Goal: Task Accomplishment & Management: Use online tool/utility

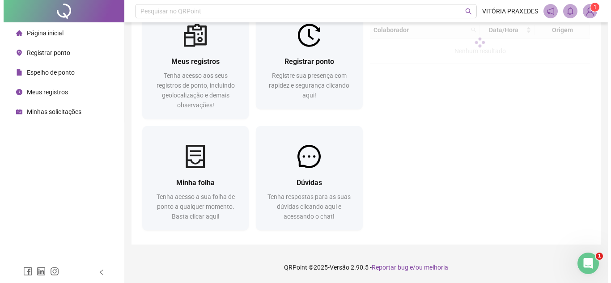
scroll to position [35, 0]
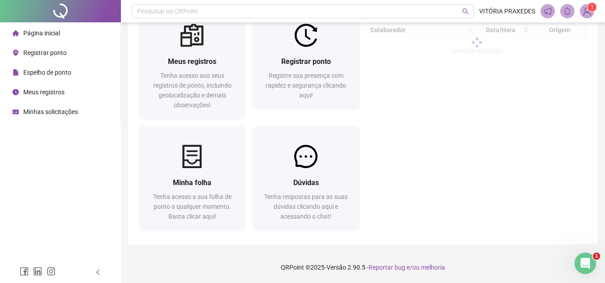
click at [42, 50] on span "Registrar ponto" at bounding box center [44, 52] width 43 height 7
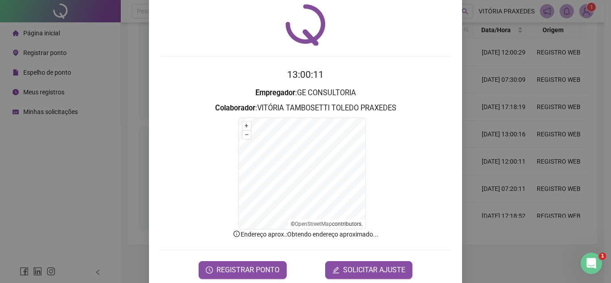
scroll to position [44, 0]
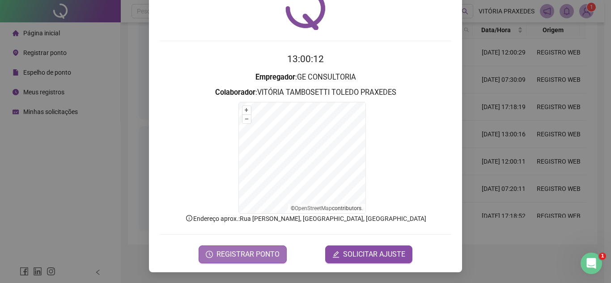
click at [251, 252] on span "REGISTRAR PONTO" at bounding box center [248, 254] width 63 height 11
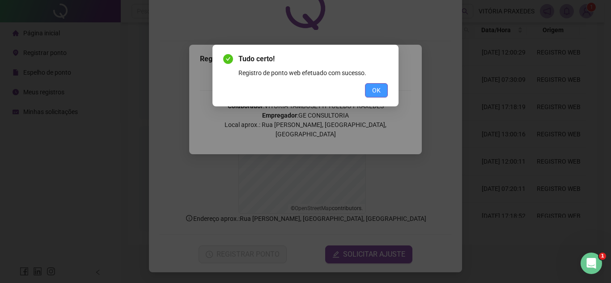
click at [382, 90] on button "OK" at bounding box center [376, 90] width 23 height 14
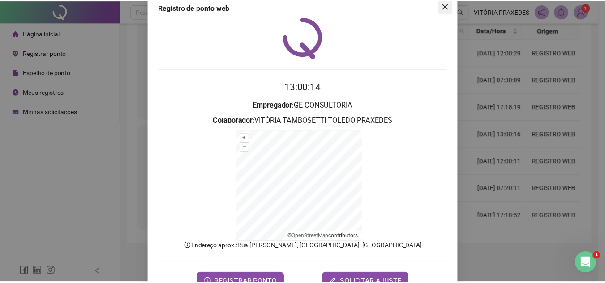
scroll to position [0, 0]
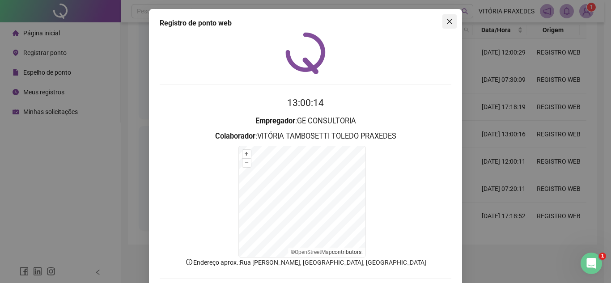
click at [446, 21] on icon "close" at bounding box center [449, 21] width 7 height 7
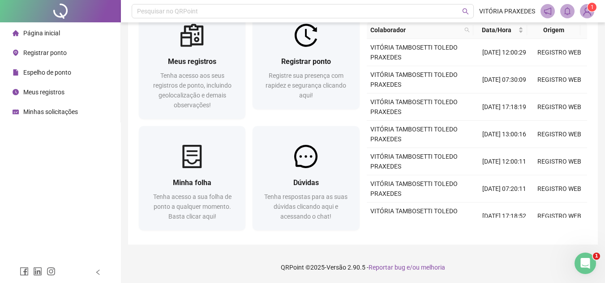
click at [64, 70] on span "Espelho de ponto" at bounding box center [47, 72] width 48 height 7
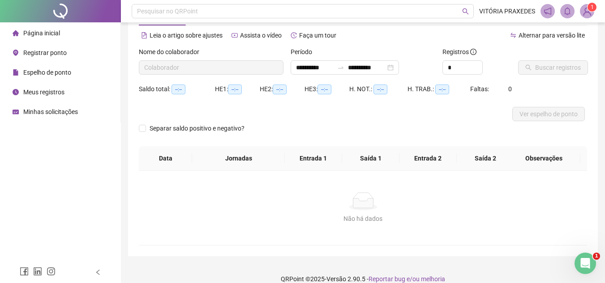
type input "**********"
type input "*"
click at [477, 64] on icon "up" at bounding box center [477, 65] width 3 height 3
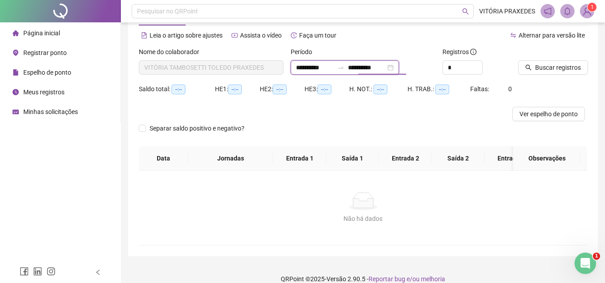
click at [385, 66] on input "**********" at bounding box center [367, 68] width 38 height 10
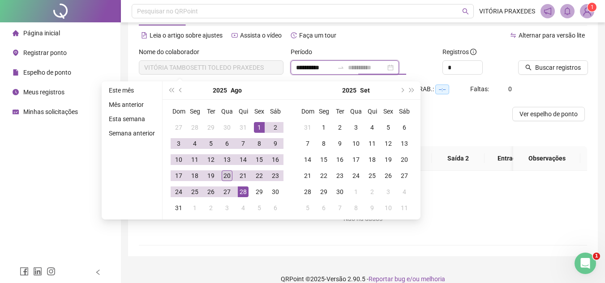
type input "**********"
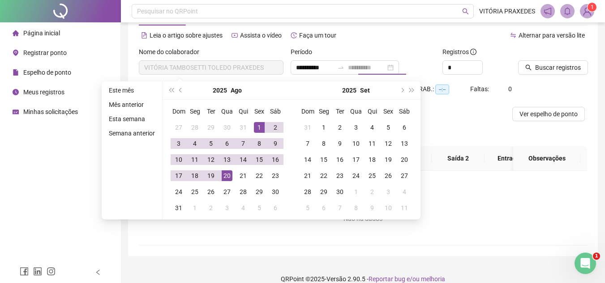
click at [226, 179] on div "20" at bounding box center [226, 175] width 11 height 11
type input "**********"
click at [544, 65] on span "Buscar registros" at bounding box center [558, 68] width 46 height 10
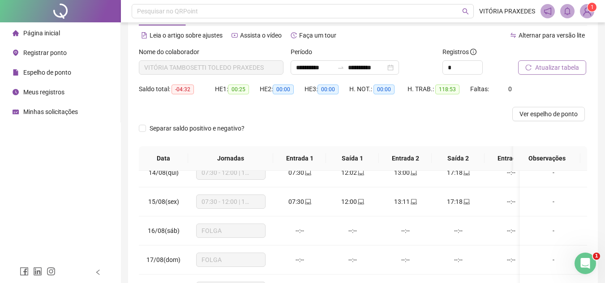
scroll to position [163, 0]
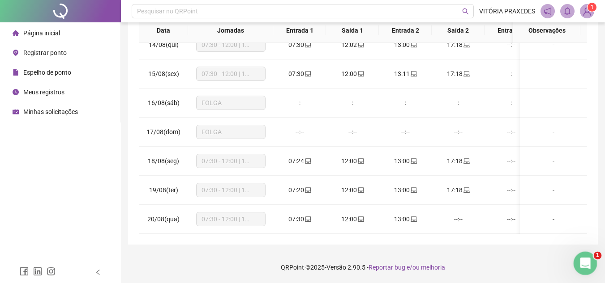
click at [593, 265] on div "Abertura do Messenger da Intercom" at bounding box center [584, 262] width 30 height 30
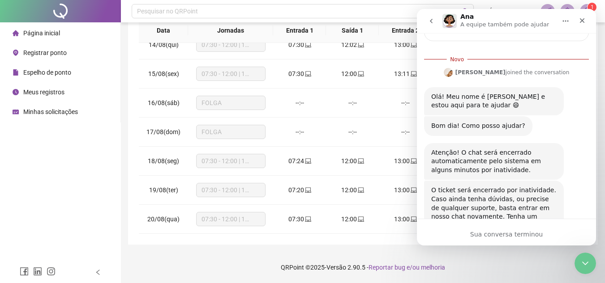
scroll to position [153, 0]
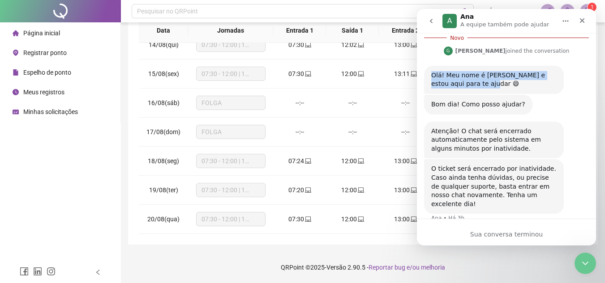
drag, startPoint x: 429, startPoint y: 76, endPoint x: 488, endPoint y: 87, distance: 59.7
click at [488, 87] on div "Olá! Meu nome é [PERSON_NAME] e estou aqui para te ajudar 😄 [PERSON_NAME] • Há …" at bounding box center [494, 80] width 140 height 28
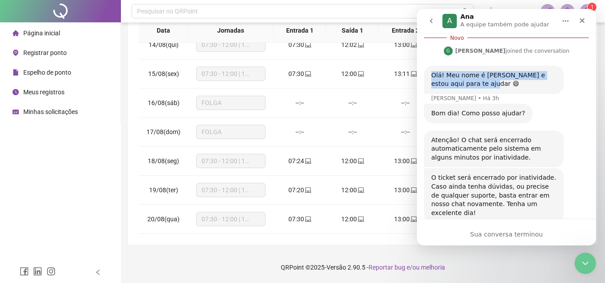
click at [488, 87] on div "Olá! Meu nome é [PERSON_NAME] e estou aqui para te ajudar 😄" at bounding box center [493, 79] width 125 height 17
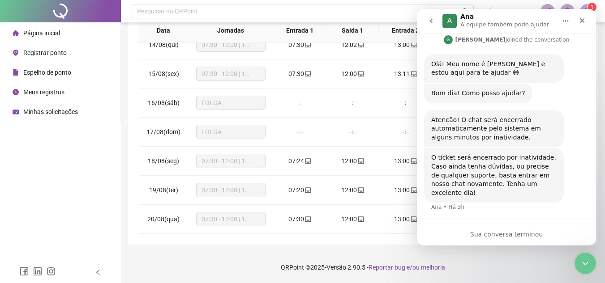
scroll to position [169, 0]
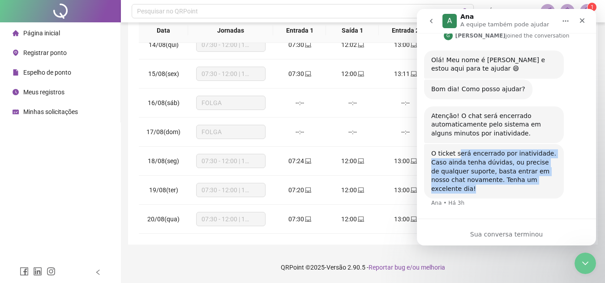
drag, startPoint x: 502, startPoint y: 164, endPoint x: 533, endPoint y: 181, distance: 35.8
click at [533, 181] on div "O ticket será encerrado por inatividade. Caso ainda tenha dúvidas, ou precise d…" at bounding box center [493, 171] width 125 height 44
drag, startPoint x: 533, startPoint y: 181, endPoint x: 429, endPoint y: 155, distance: 107.4
click at [429, 155] on div "O ticket será encerrado por inatividade. Caso ainda tenha dúvidas, ou precise d…" at bounding box center [494, 171] width 140 height 55
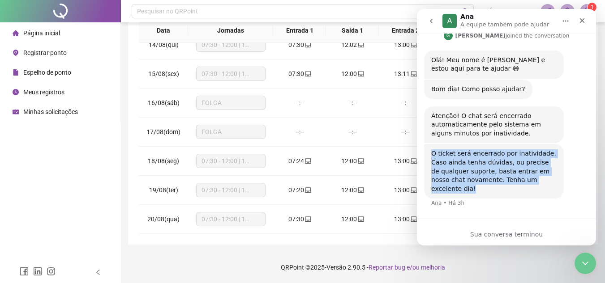
click at [429, 155] on div "O ticket será encerrado por inatividade. Caso ainda tenha dúvidas, ou precise d…" at bounding box center [494, 171] width 140 height 55
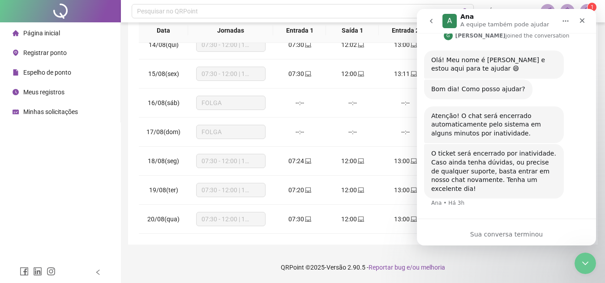
click at [464, 14] on h1 "Ana" at bounding box center [466, 16] width 13 height 7
click at [445, 16] on div "A" at bounding box center [449, 21] width 14 height 14
click at [426, 17] on button "go back" at bounding box center [430, 21] width 17 height 17
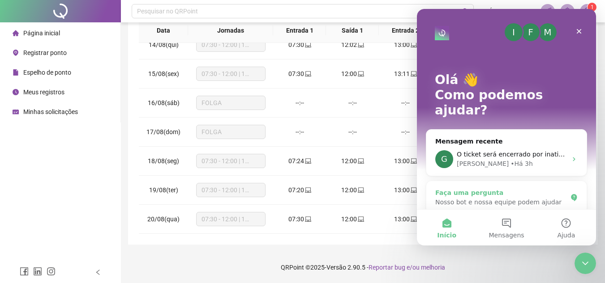
click at [539, 188] on div "Faça uma pergunta" at bounding box center [501, 192] width 132 height 9
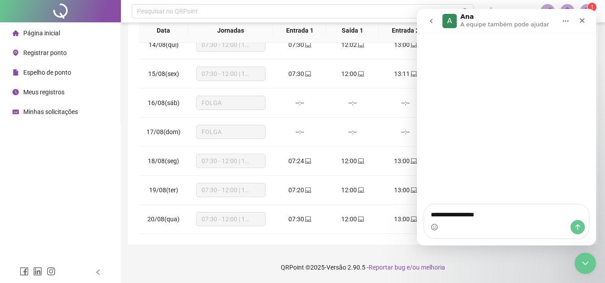
type textarea "**********"
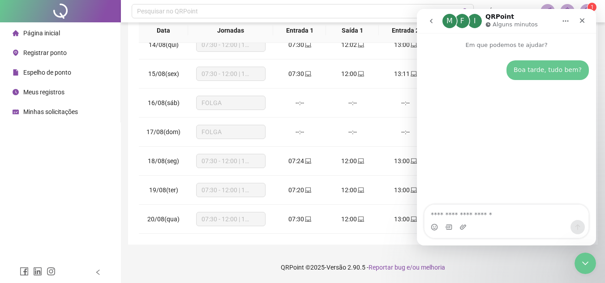
click at [468, 217] on textarea "Envie uma mensagem..." at bounding box center [506, 212] width 164 height 15
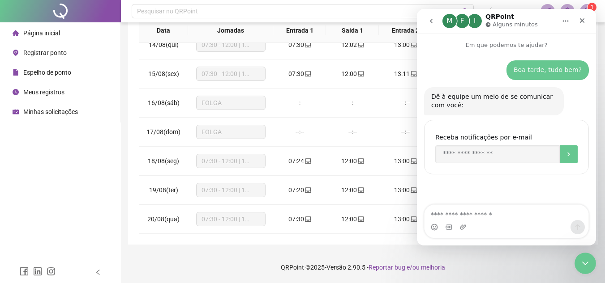
click at [489, 214] on textarea "Envie uma mensagem..." at bounding box center [506, 212] width 164 height 15
click at [473, 149] on input "Enter your email" at bounding box center [497, 154] width 124 height 18
type input "**********"
click at [566, 160] on button "Envio" at bounding box center [568, 154] width 18 height 18
click at [502, 227] on div "Messenger da Intercom" at bounding box center [506, 227] width 164 height 14
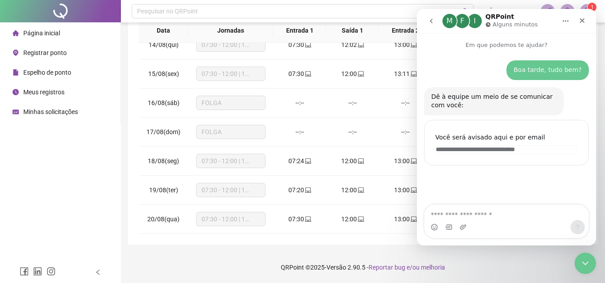
click at [503, 221] on div "Messenger da Intercom" at bounding box center [506, 227] width 164 height 14
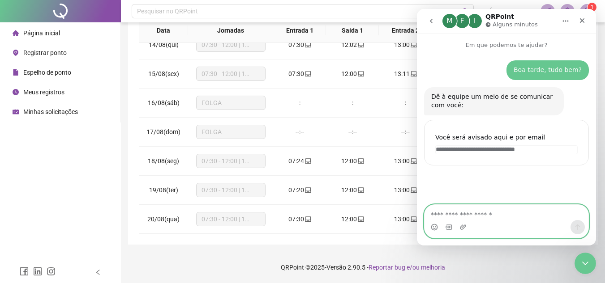
click at [503, 216] on textarea "Envie uma mensagem..." at bounding box center [506, 212] width 164 height 15
click at [521, 218] on textarea "Envie uma mensagem..." at bounding box center [506, 212] width 164 height 15
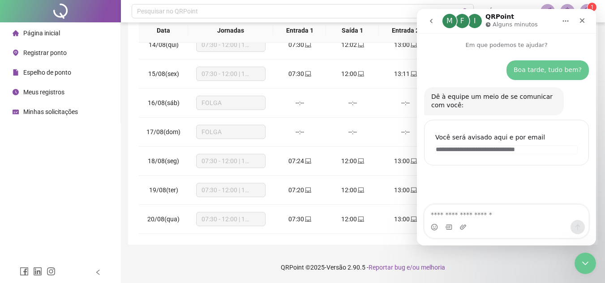
click at [345, 251] on div "**********" at bounding box center [363, 60] width 484 height 447
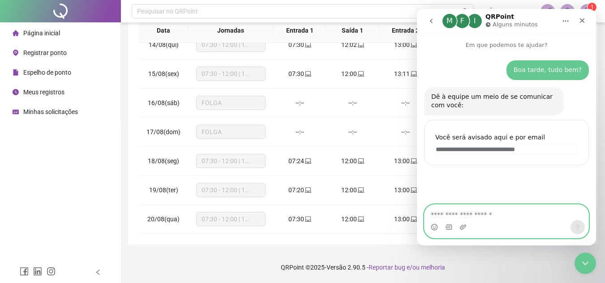
click at [483, 216] on textarea "Envie uma mensagem..." at bounding box center [506, 212] width 164 height 15
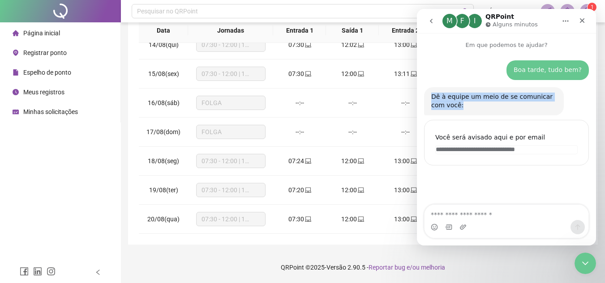
drag, startPoint x: 424, startPoint y: 98, endPoint x: 456, endPoint y: 106, distance: 32.8
click at [456, 106] on div "Dê à equipe um meio de se comunicar com você: [PERSON_NAME] • Agora" at bounding box center [494, 101] width 140 height 28
click at [456, 106] on div "Dê à equipe um meio de se comunicar com você:" at bounding box center [493, 101] width 125 height 17
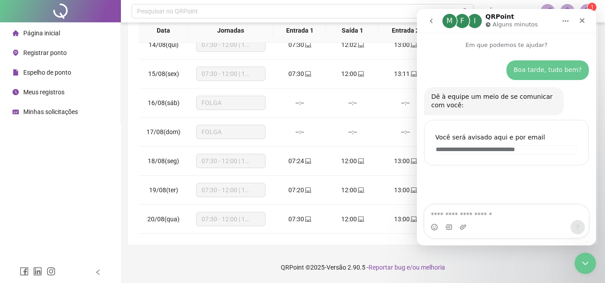
click at [448, 104] on div "Dê à equipe um meio de se comunicar com você:" at bounding box center [493, 101] width 125 height 17
click at [458, 102] on div "Dê à equipe um meio de se comunicar com você:" at bounding box center [493, 101] width 125 height 17
click at [453, 163] on div "**********" at bounding box center [506, 143] width 165 height 46
click at [549, 147] on div "**********" at bounding box center [506, 143] width 165 height 46
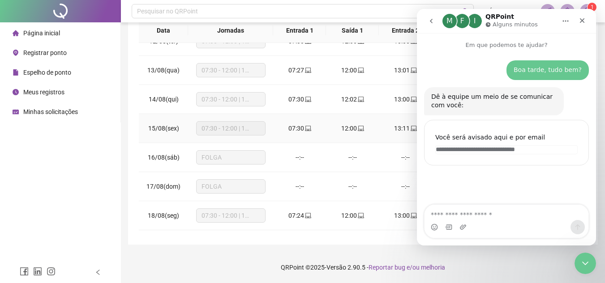
scroll to position [397, 0]
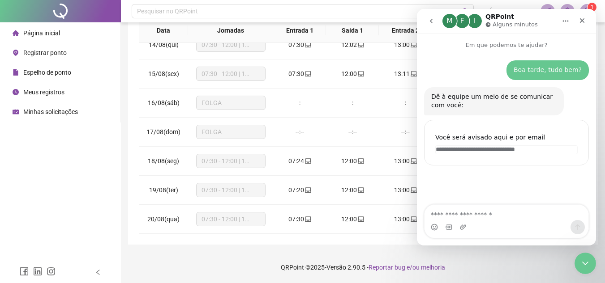
click at [564, 23] on icon "Início" at bounding box center [565, 20] width 7 height 7
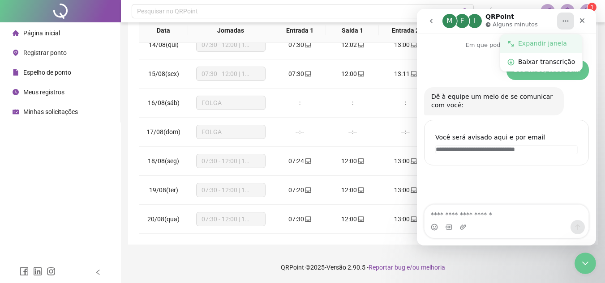
click at [550, 41] on div "Expandir janela" at bounding box center [546, 43] width 57 height 9
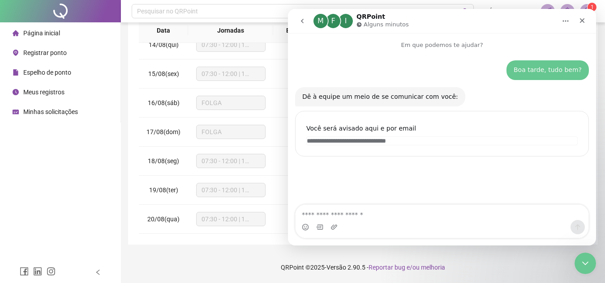
click at [558, 18] on button "Início" at bounding box center [565, 21] width 17 height 17
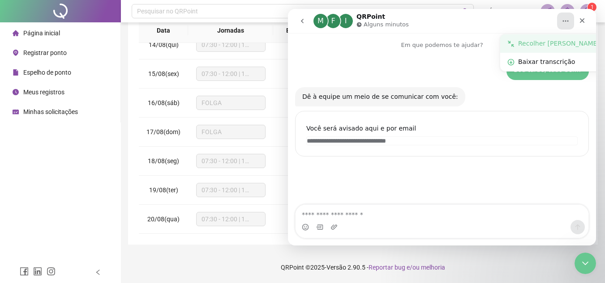
click at [545, 43] on div "Recolher [PERSON_NAME]" at bounding box center [558, 43] width 81 height 9
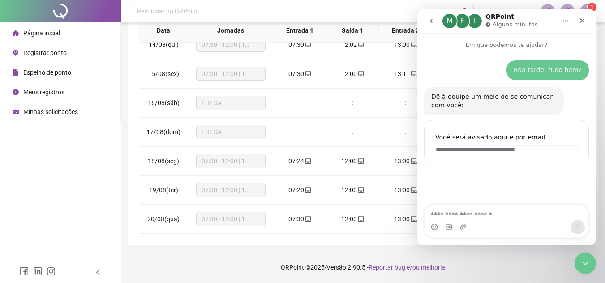
click at [252, 262] on footer "QRPoint © 2025 - Versão 2.90.5 - Reportar bug e/ou melhoria" at bounding box center [363, 267] width 484 height 31
click at [584, 19] on icon "Fechar" at bounding box center [581, 20] width 5 height 5
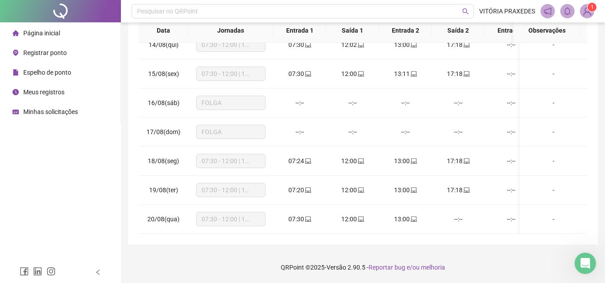
click at [587, 11] on img at bounding box center [586, 10] width 13 height 13
click at [567, 14] on icon "bell" at bounding box center [567, 11] width 8 height 8
click at [549, 15] on icon "notification" at bounding box center [547, 11] width 8 height 8
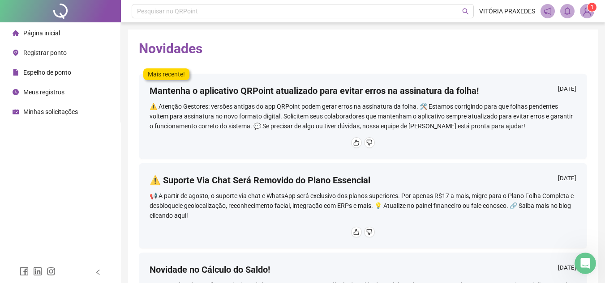
click at [58, 34] on span "Página inicial" at bounding box center [41, 33] width 37 height 7
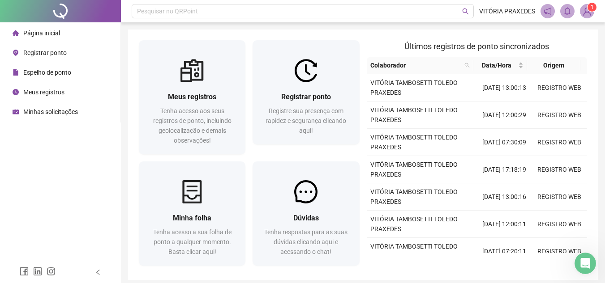
click at [80, 67] on li "Espelho de ponto" at bounding box center [60, 73] width 117 height 18
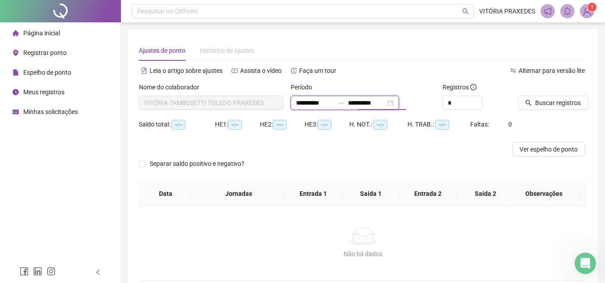
click at [373, 100] on input "**********" at bounding box center [367, 103] width 38 height 10
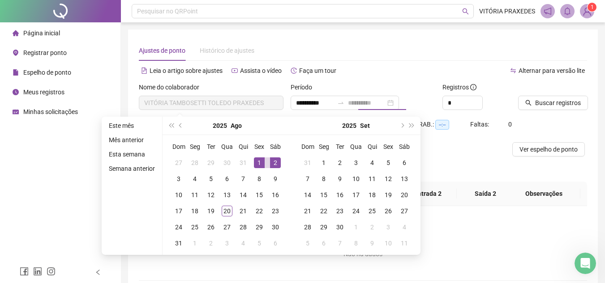
click at [229, 209] on div "20" at bounding box center [226, 211] width 11 height 11
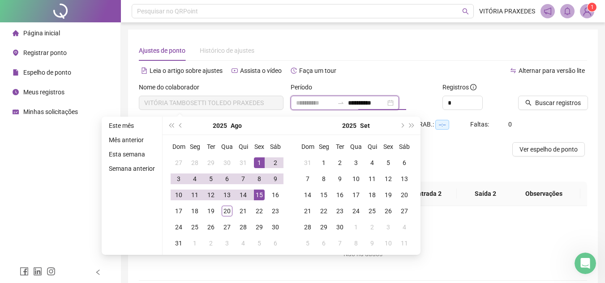
type input "**********"
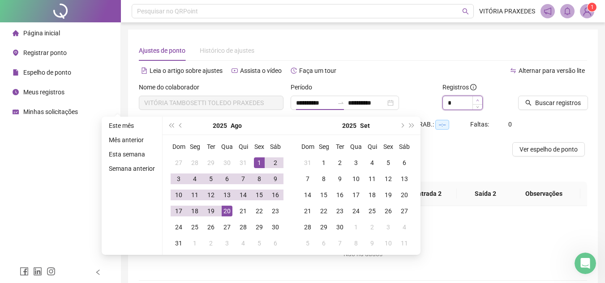
type input "*"
click at [477, 102] on span "Increase Value" at bounding box center [477, 100] width 10 height 8
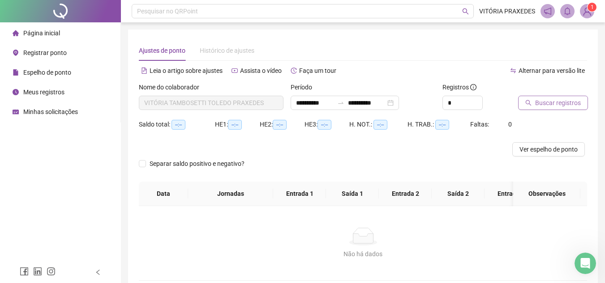
click at [535, 101] on span "Buscar registros" at bounding box center [558, 103] width 46 height 10
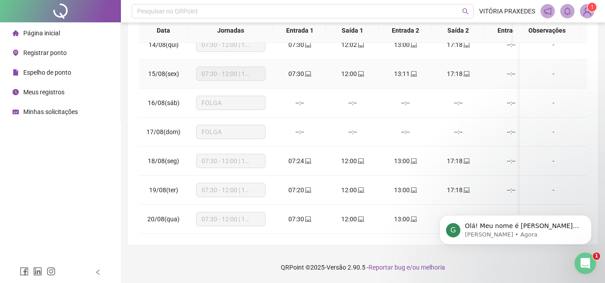
scroll to position [39, 0]
click at [520, 229] on p "Olá! Meu nome é [PERSON_NAME] e estou aqui para te ajudar 😄" at bounding box center [521, 226] width 115 height 9
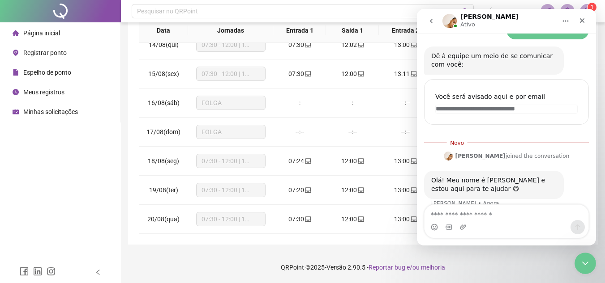
scroll to position [54, 0]
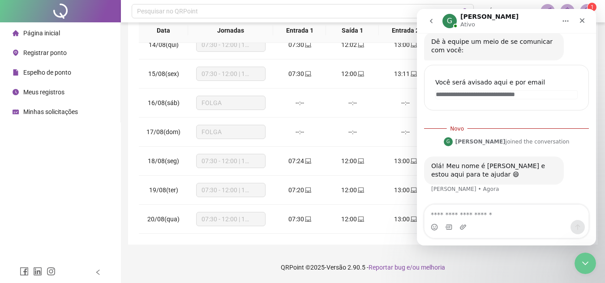
click at [499, 221] on div "Messenger da Intercom" at bounding box center [506, 227] width 164 height 14
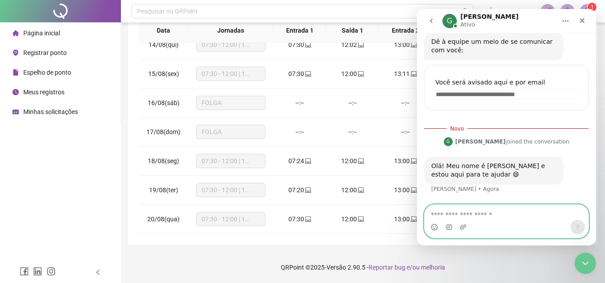
click at [497, 217] on textarea "Envie uma mensagem..." at bounding box center [506, 212] width 164 height 15
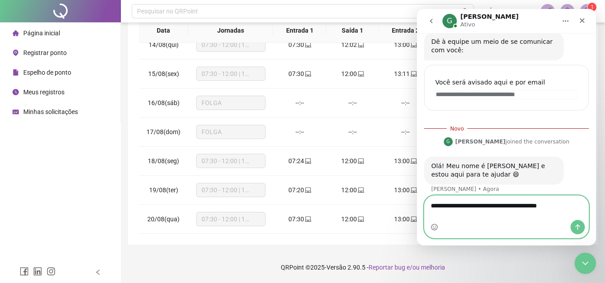
type textarea "**********"
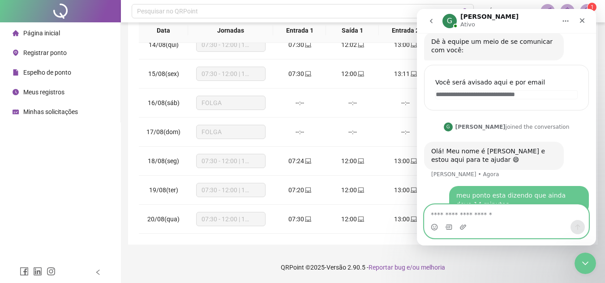
scroll to position [74, 0]
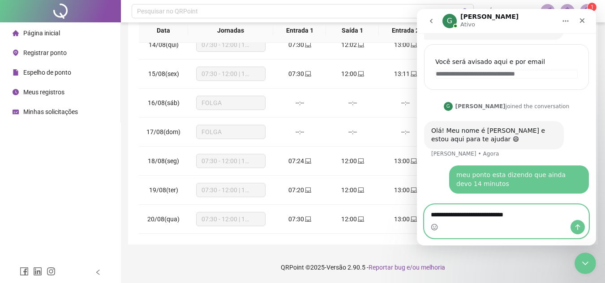
type textarea "**********"
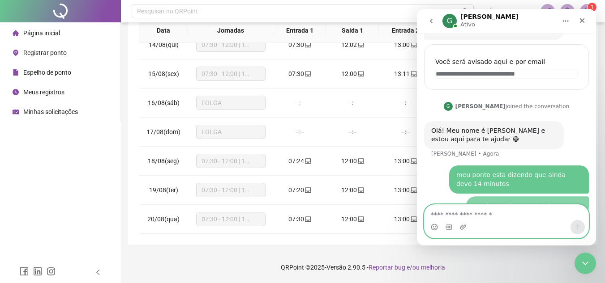
scroll to position [95, 0]
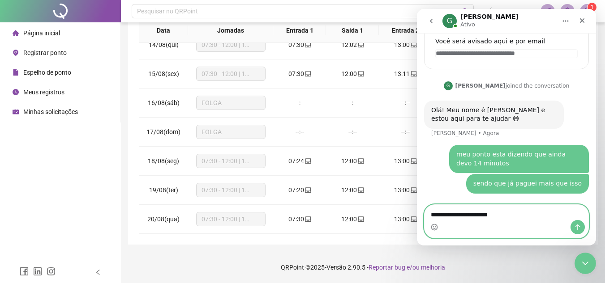
type textarea "**********"
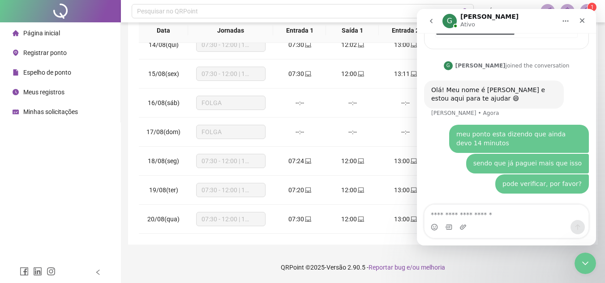
click at [60, 154] on div "Página inicial Registrar ponto Espelho de ponto Meus registros Minhas solicitaç…" at bounding box center [60, 131] width 121 height 262
click at [583, 21] on icon "Fechar" at bounding box center [581, 20] width 5 height 5
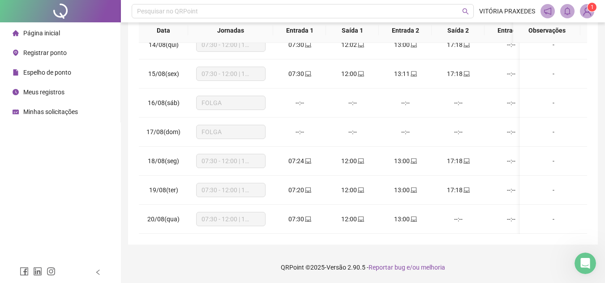
click at [87, 70] on li "Espelho de ponto" at bounding box center [60, 73] width 117 height 18
click at [41, 73] on span "Espelho de ponto" at bounding box center [47, 72] width 48 height 7
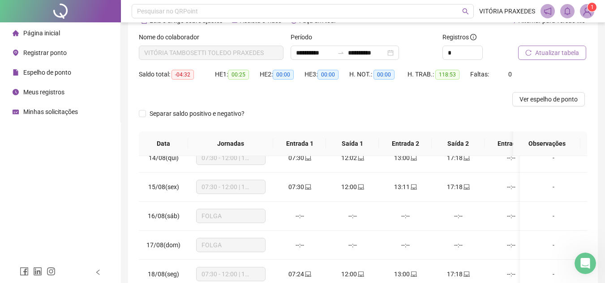
scroll to position [0, 0]
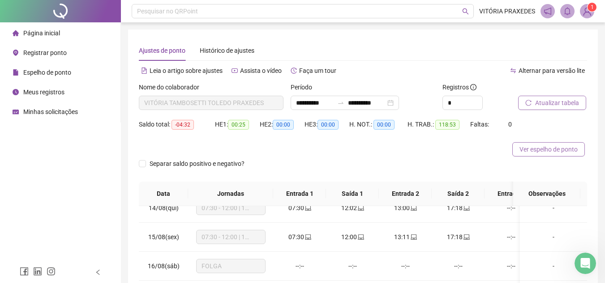
click at [527, 148] on span "Ver espelho de ponto" at bounding box center [548, 150] width 58 height 10
click at [588, 260] on icon "Abertura do Messenger da Intercom" at bounding box center [583, 262] width 15 height 15
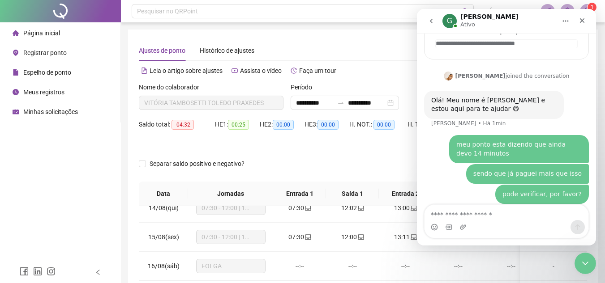
scroll to position [115, 0]
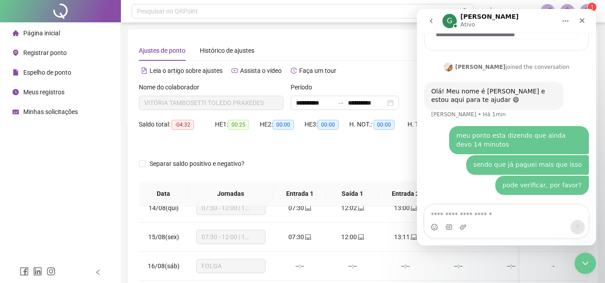
click at [518, 218] on textarea "Envie uma mensagem..." at bounding box center [506, 212] width 164 height 15
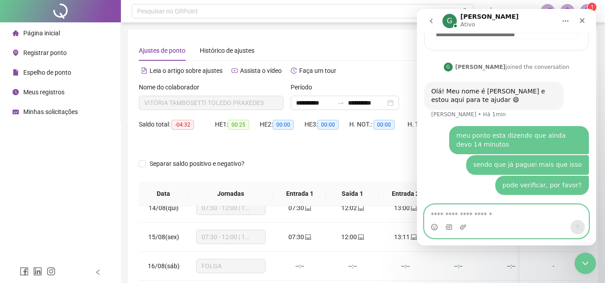
click at [521, 219] on textarea "Envie uma mensagem..." at bounding box center [506, 212] width 164 height 15
click at [489, 215] on textarea "Envie uma mensagem..." at bounding box center [506, 212] width 164 height 15
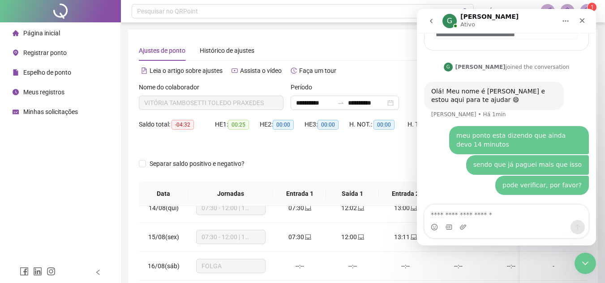
click at [461, 233] on div "Messenger da Intercom" at bounding box center [462, 227] width 7 height 14
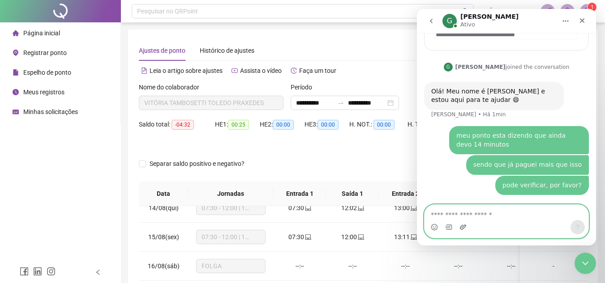
click at [461, 226] on icon "Upload do anexo" at bounding box center [463, 227] width 6 height 5
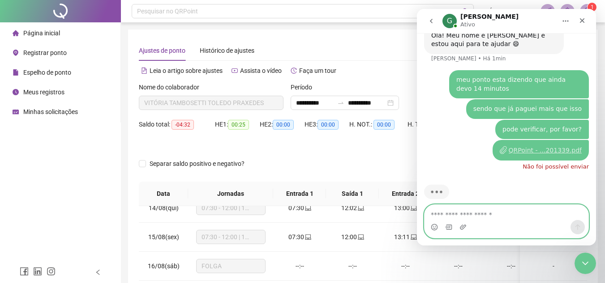
scroll to position [180, 0]
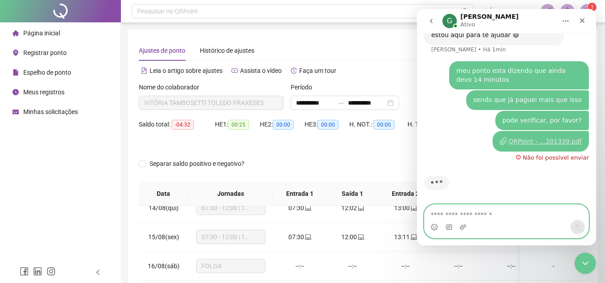
click at [471, 217] on textarea "Envie uma mensagem..." at bounding box center [506, 212] width 164 height 15
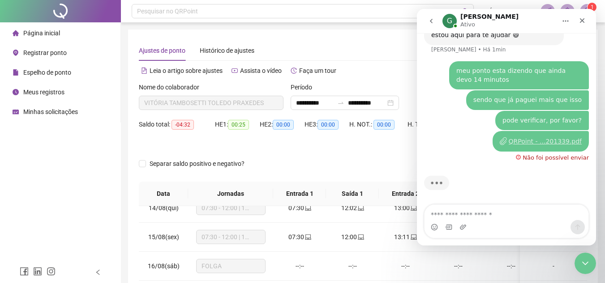
click at [530, 158] on div "Não foi possível enviar" at bounding box center [555, 158] width 66 height 6
click at [534, 160] on div "Não foi possível enviar" at bounding box center [555, 158] width 66 height 6
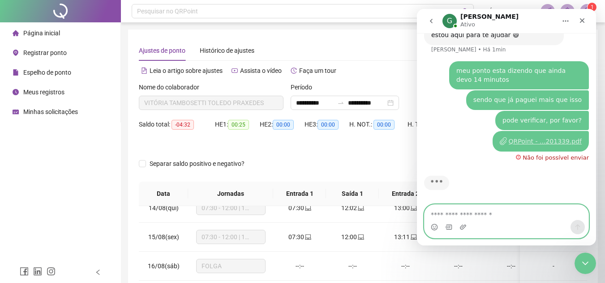
click at [528, 217] on textarea "Envie uma mensagem..." at bounding box center [506, 212] width 164 height 15
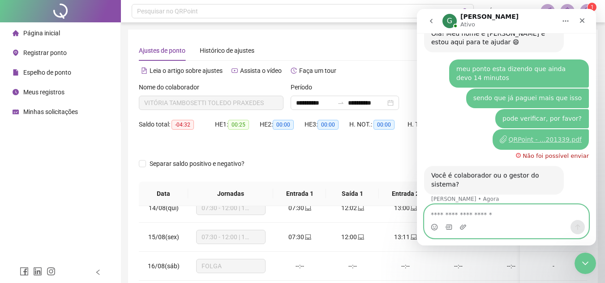
scroll to position [172, 0]
type textarea "**********"
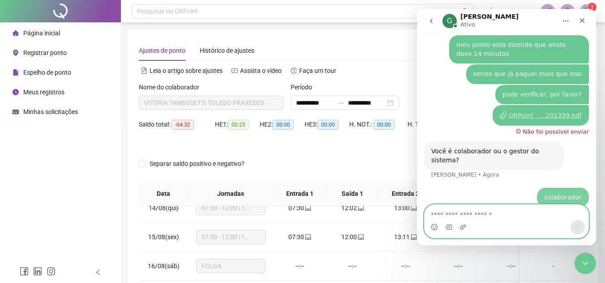
scroll to position [199, 0]
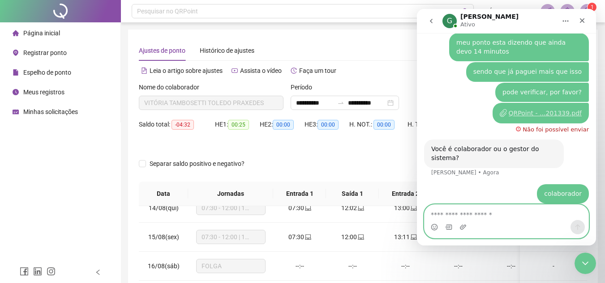
click at [529, 217] on textarea "Envie uma mensagem..." at bounding box center [506, 212] width 164 height 15
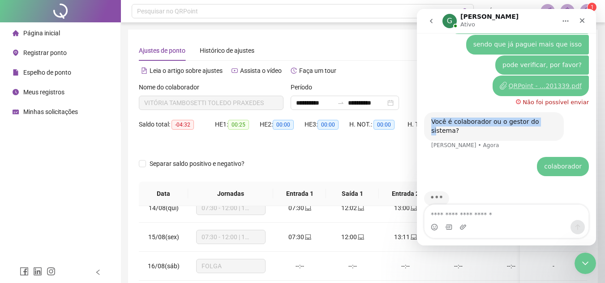
scroll to position [234, 0]
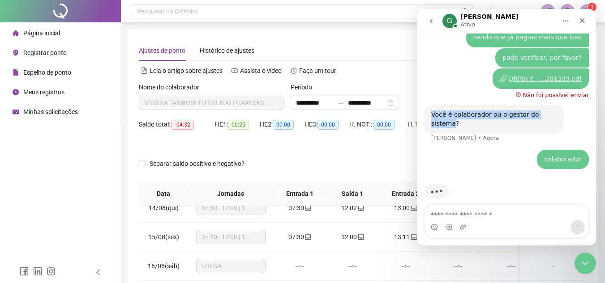
drag, startPoint x: 430, startPoint y: 147, endPoint x: 548, endPoint y: 113, distance: 122.6
click at [548, 113] on div "Você é colaborador ou o gestor do sistema? Gabriel • Agora" at bounding box center [494, 119] width 140 height 28
click at [548, 113] on div "Você é colaborador ou o gestor do sistema?" at bounding box center [493, 119] width 125 height 17
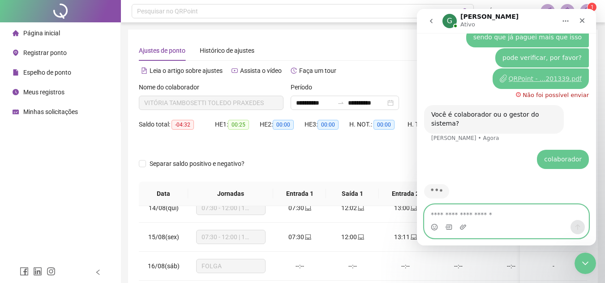
click at [498, 213] on textarea "Envie uma mensagem..." at bounding box center [506, 212] width 164 height 15
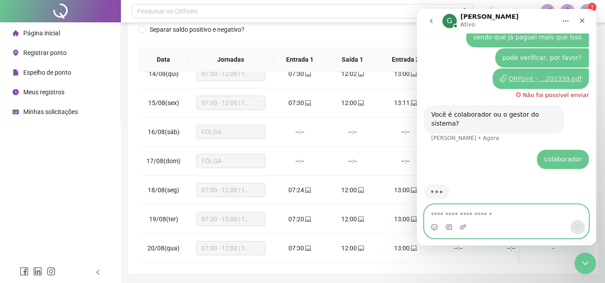
click at [491, 213] on textarea "Envie uma mensagem..." at bounding box center [506, 212] width 164 height 15
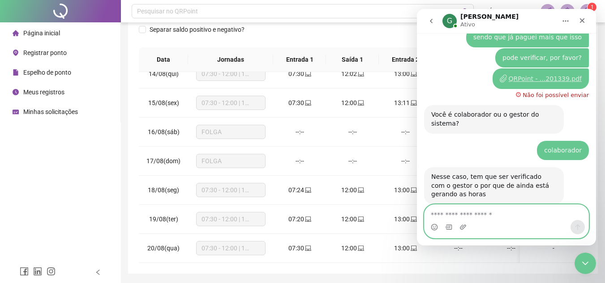
scroll to position [243, 0]
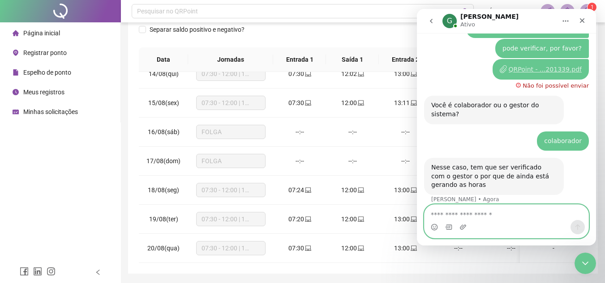
click at [496, 212] on textarea "Envie uma mensagem..." at bounding box center [506, 212] width 164 height 15
click at [485, 217] on textarea "Envie uma mensagem..." at bounding box center [506, 212] width 164 height 15
type textarea "**********"
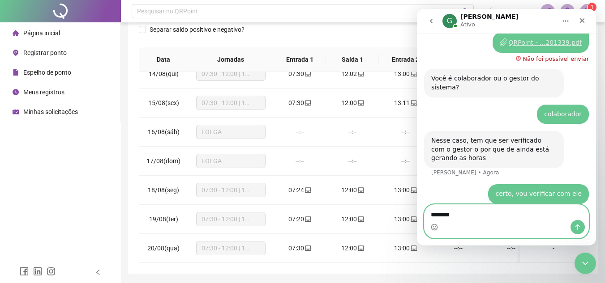
type textarea "**********"
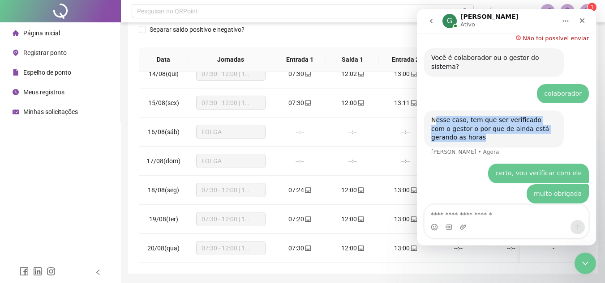
drag, startPoint x: 434, startPoint y: 112, endPoint x: 476, endPoint y: 131, distance: 45.7
click at [476, 131] on div "Nesse caso, tem que ser verificado com o gestor o por que de ainda está gerando…" at bounding box center [493, 129] width 125 height 26
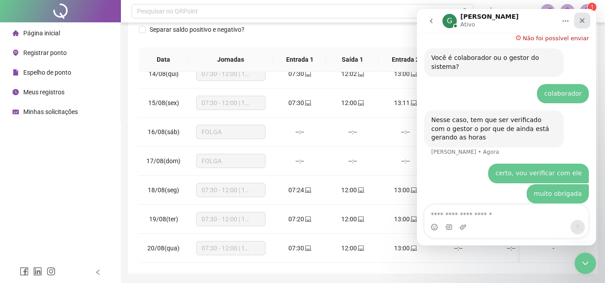
drag, startPoint x: 582, startPoint y: 17, endPoint x: 938, endPoint y: 30, distance: 356.9
click at [582, 17] on div "Fechar" at bounding box center [582, 21] width 16 height 16
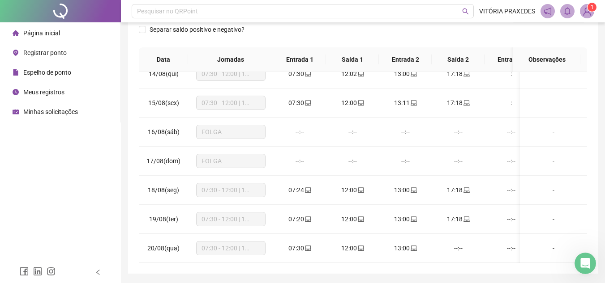
scroll to position [325, 0]
click at [586, 254] on div "Abertura do Messenger da Intercom" at bounding box center [584, 262] width 30 height 30
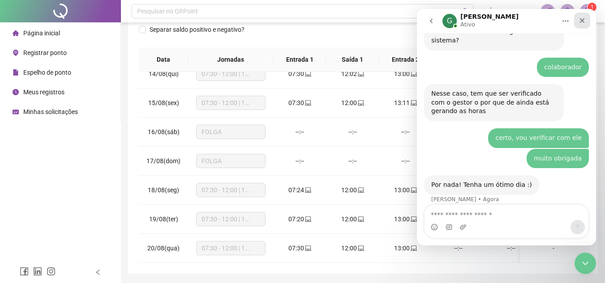
scroll to position [311, 0]
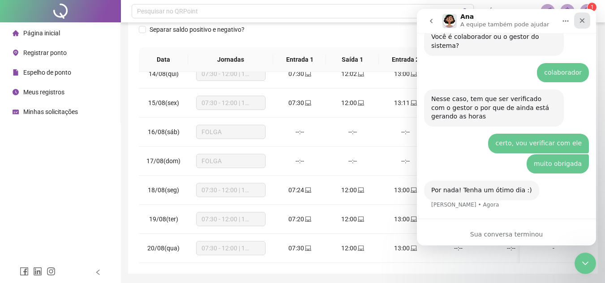
click at [585, 21] on div "Fechar" at bounding box center [582, 21] width 16 height 16
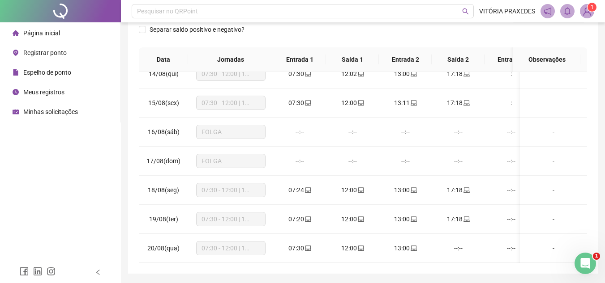
scroll to position [392, 0]
click at [578, 264] on icon "Abertura do Messenger da Intercom" at bounding box center [583, 262] width 15 height 15
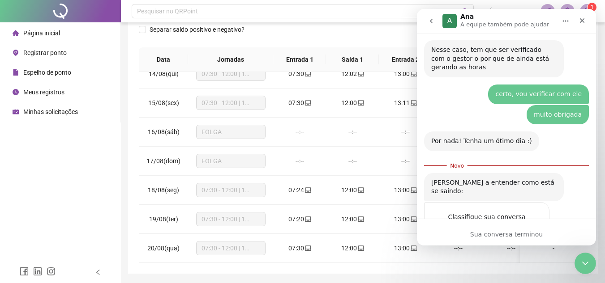
scroll to position [406, 0]
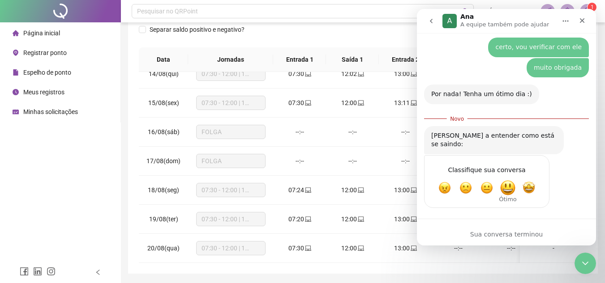
click at [503, 180] on span "Ótimo" at bounding box center [507, 188] width 16 height 16
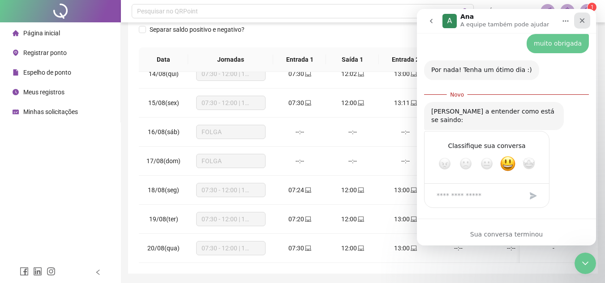
click at [581, 21] on icon "Fechar" at bounding box center [581, 20] width 7 height 7
